Goal: Transaction & Acquisition: Purchase product/service

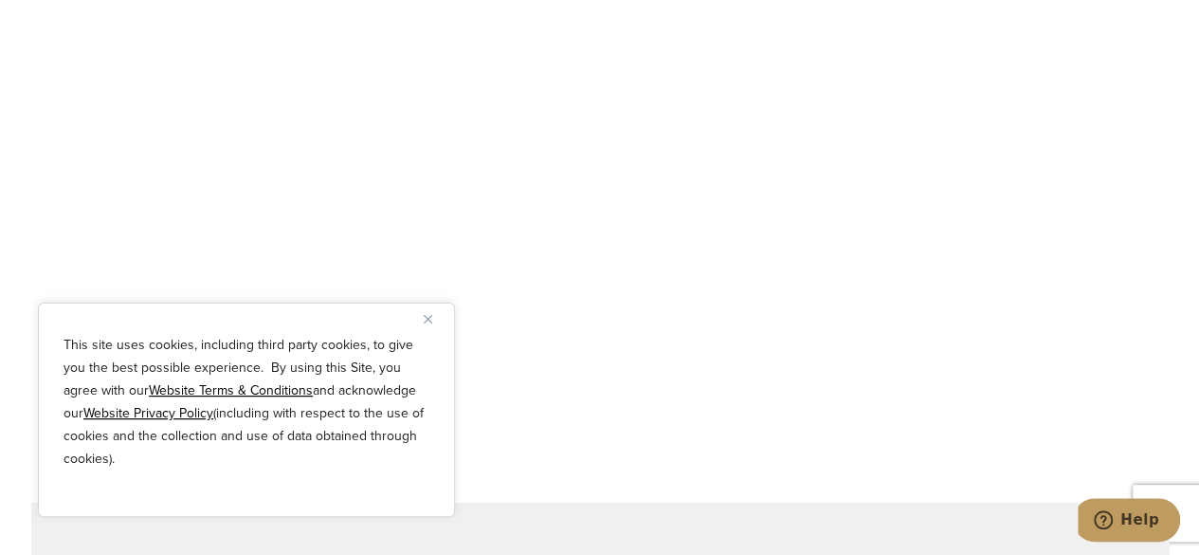
scroll to position [1043, 0]
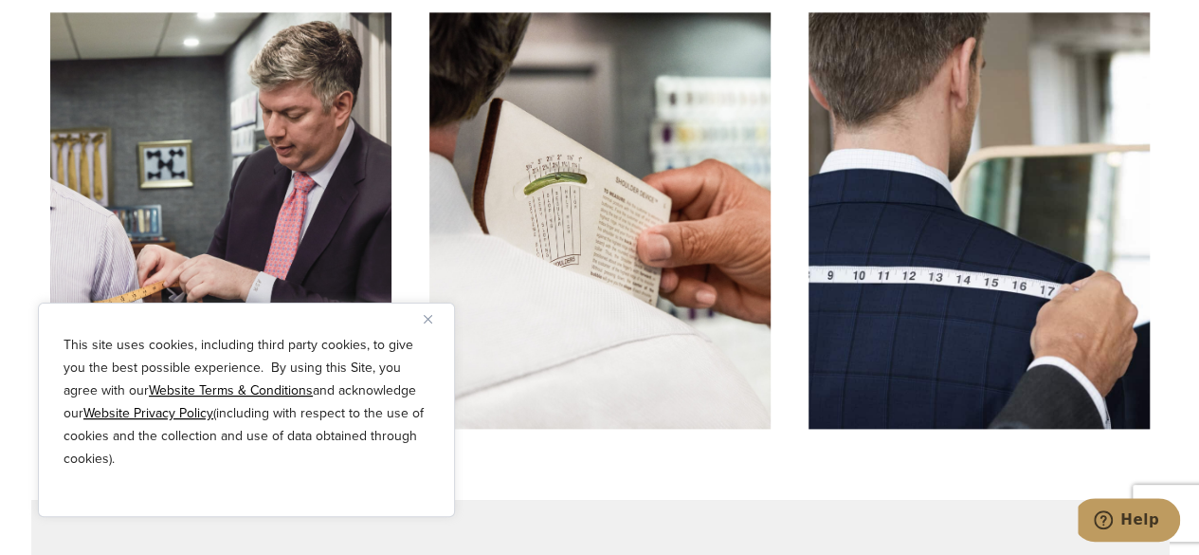
click at [416, 323] on div "This site uses cookies, including third party cookies, to give you the best pos…" at bounding box center [246, 409] width 417 height 214
click at [428, 321] on img "Close" at bounding box center [428, 319] width 9 height 9
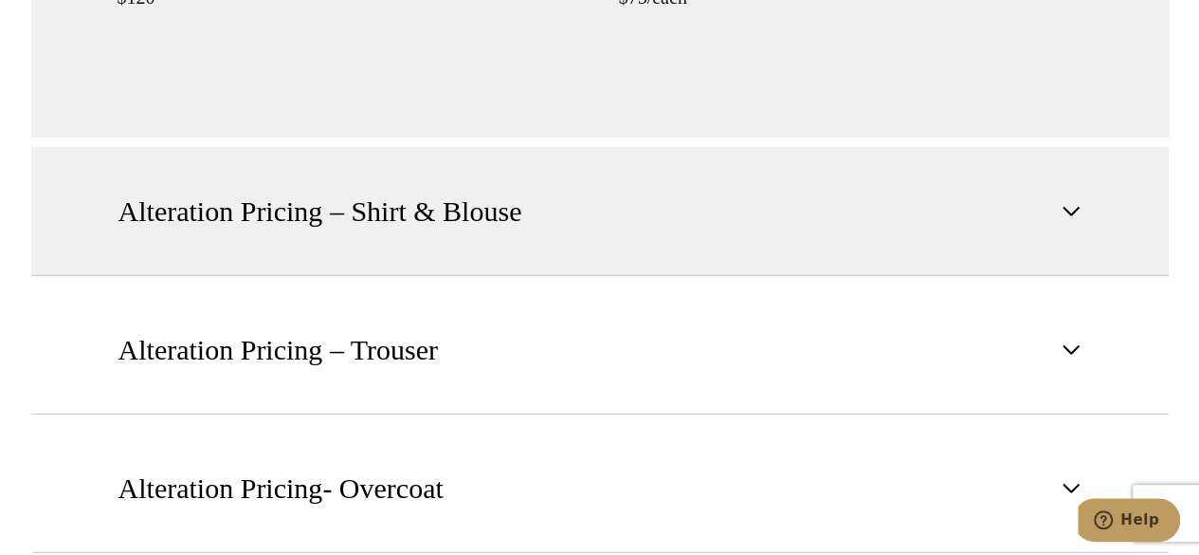
scroll to position [2276, 0]
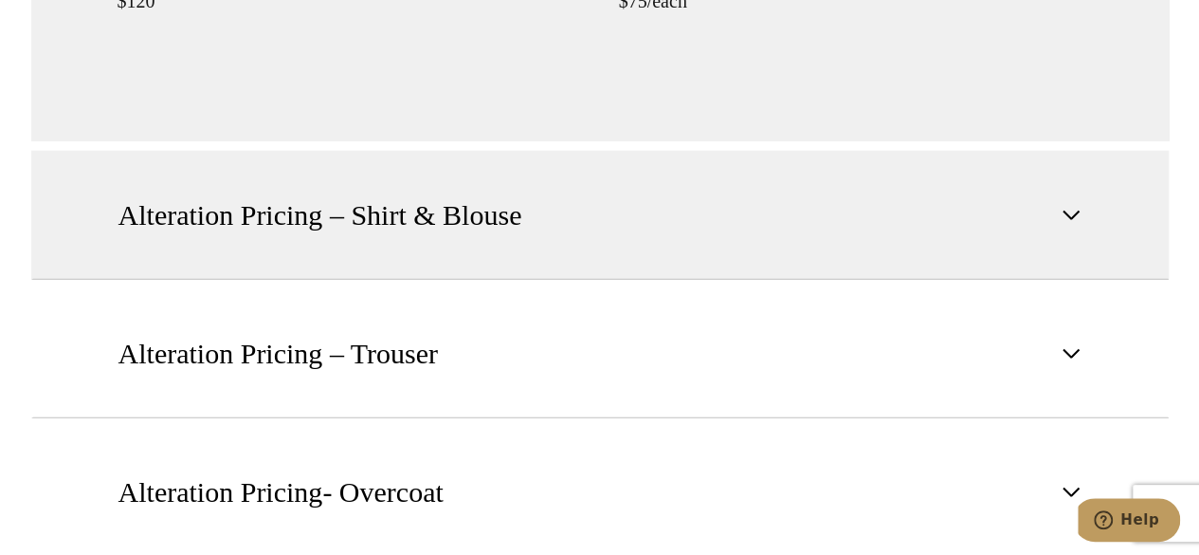
click at [581, 177] on button "Alteration Pricing – Shirt & Blouse" at bounding box center [600, 215] width 1138 height 129
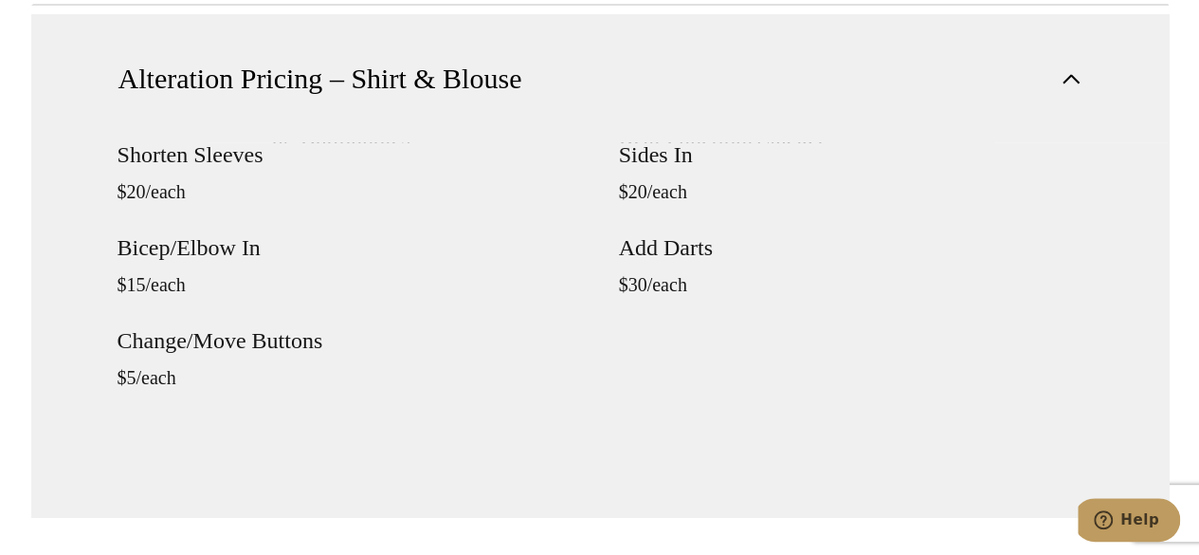
scroll to position [1517, 0]
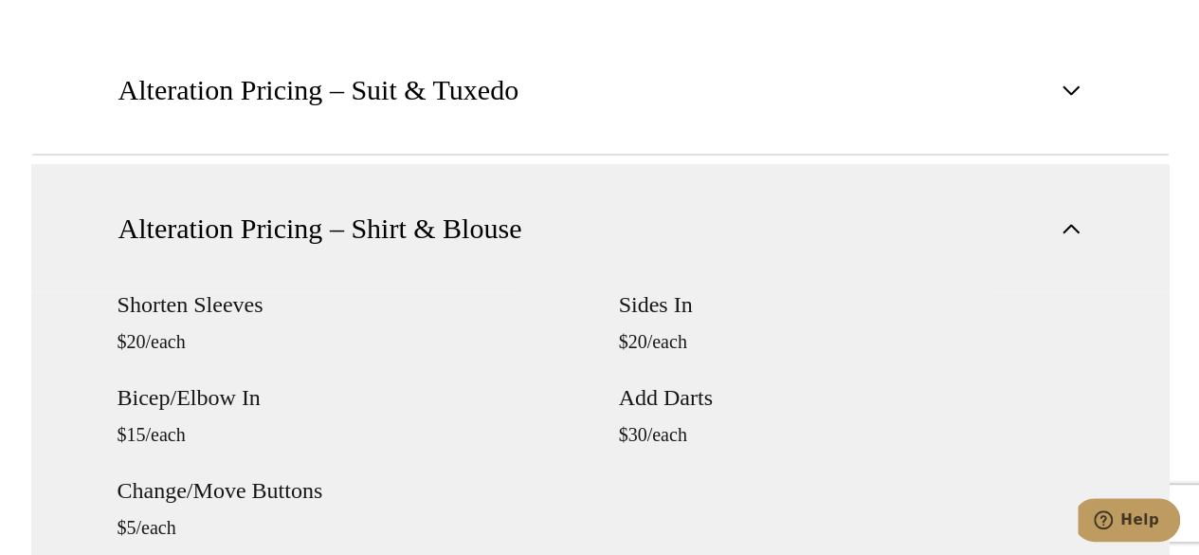
click at [540, 210] on button "Alteration Pricing – Shirt & Blouse" at bounding box center [600, 228] width 1138 height 128
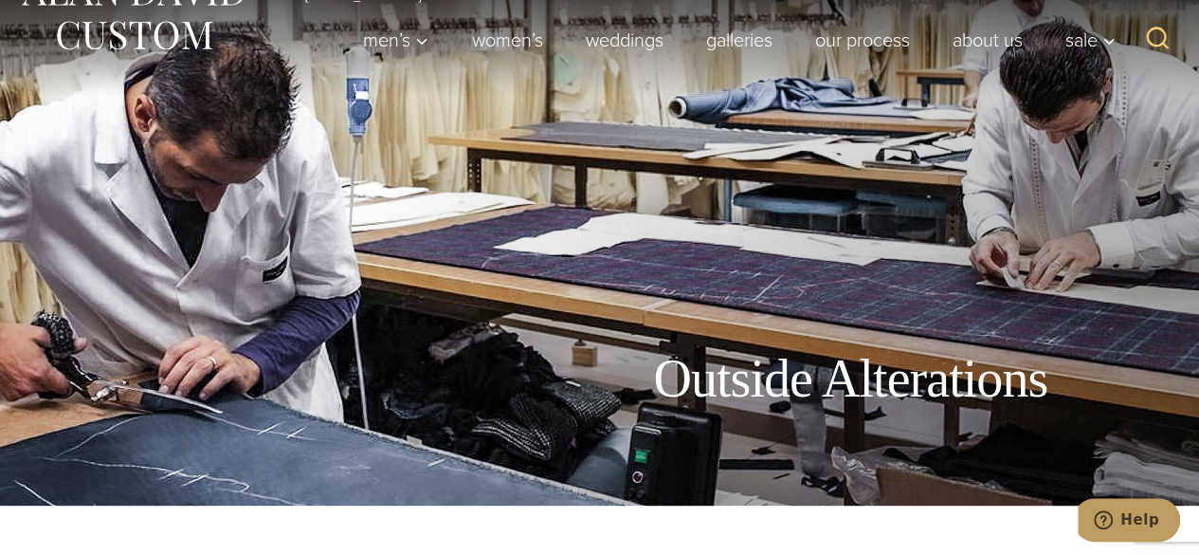
scroll to position [0, 0]
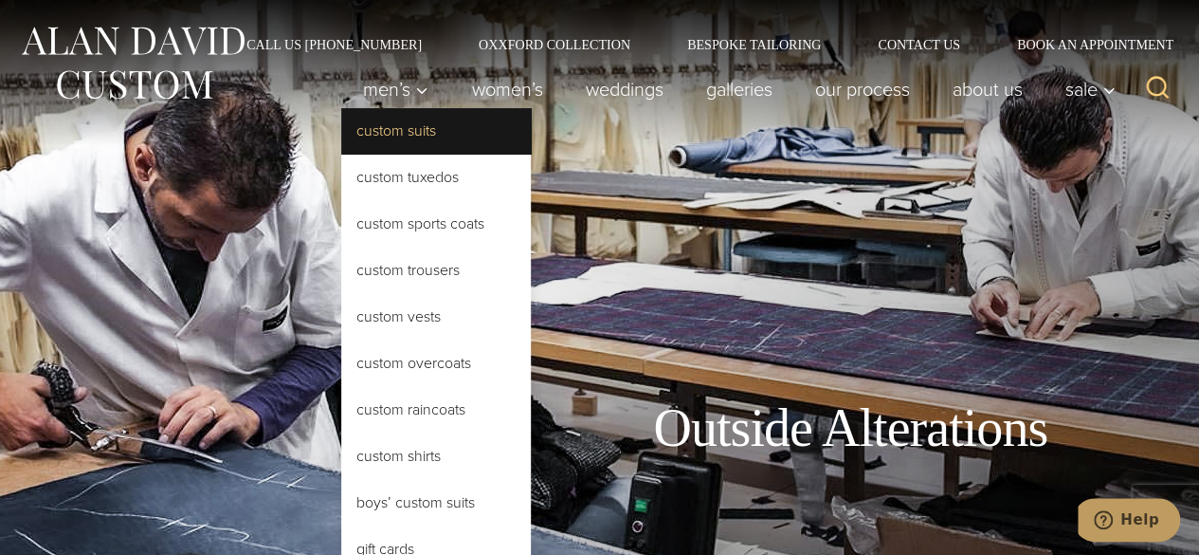
click at [381, 135] on link "Custom Suits" at bounding box center [436, 131] width 190 height 46
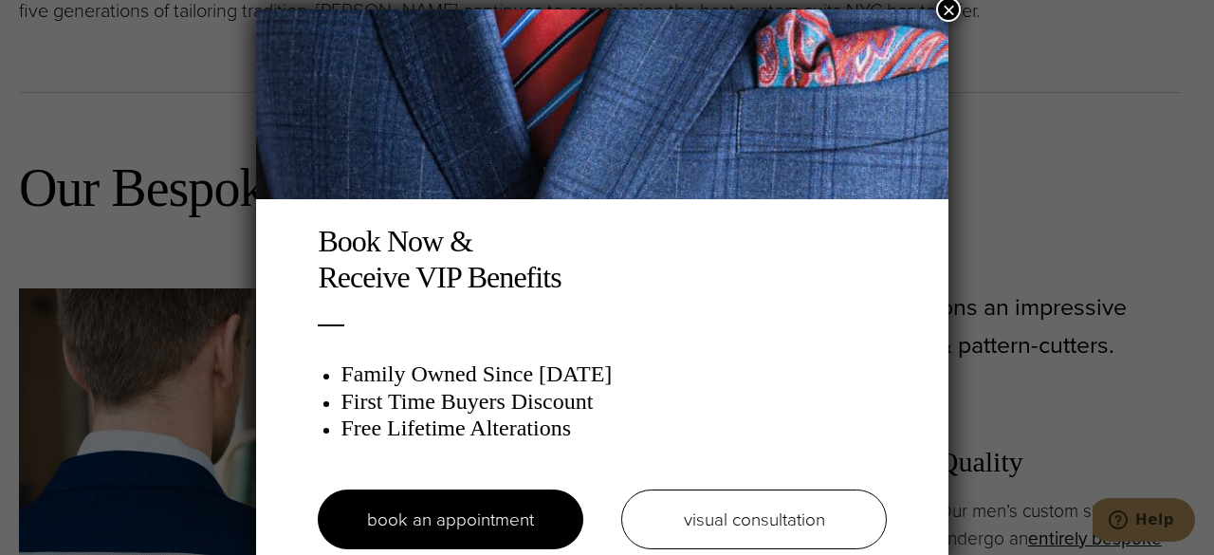
scroll to position [9, 0]
